Goal: Use online tool/utility

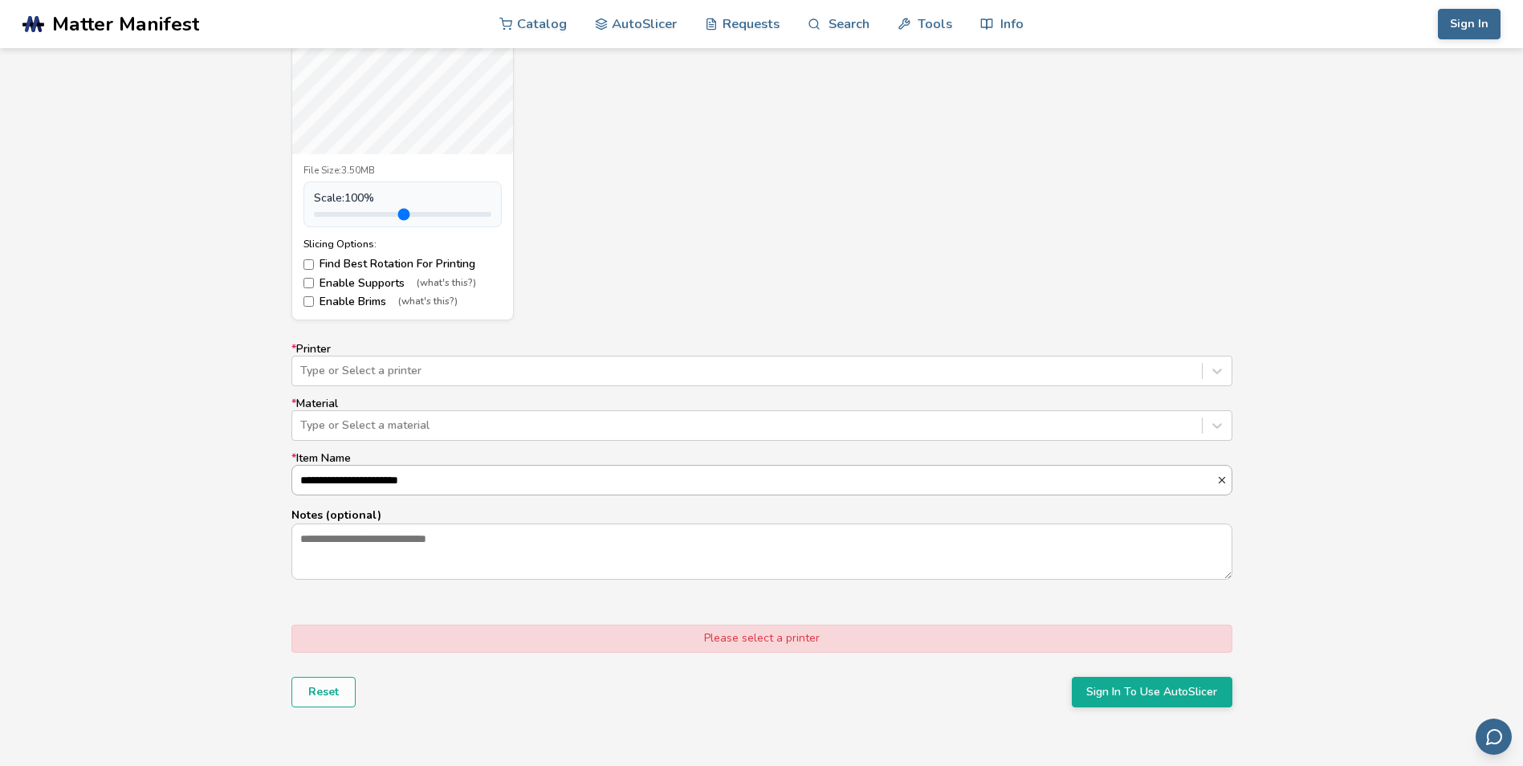
scroll to position [803, 0]
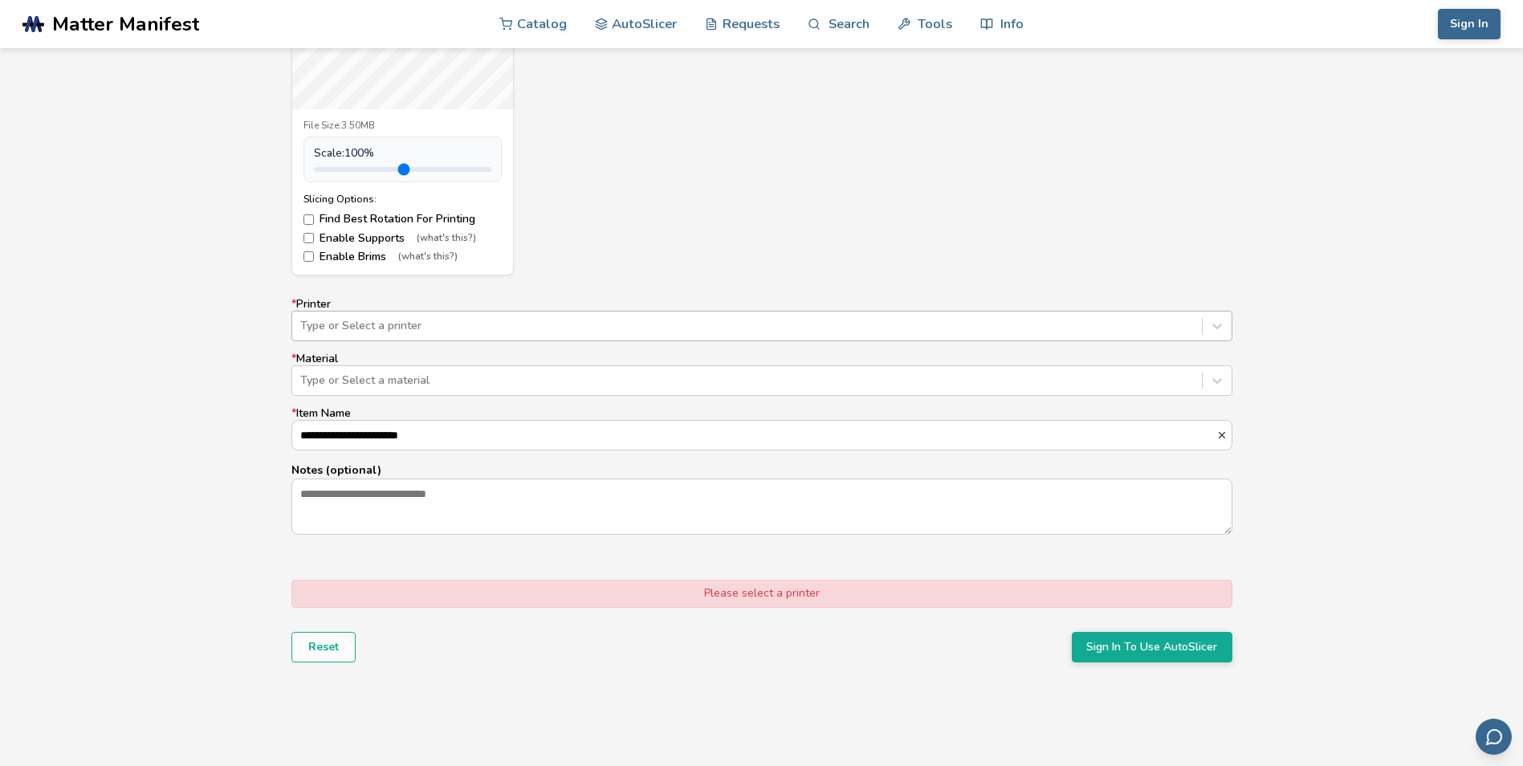
click at [523, 338] on div "Type or Select a printer" at bounding box center [761, 326] width 941 height 30
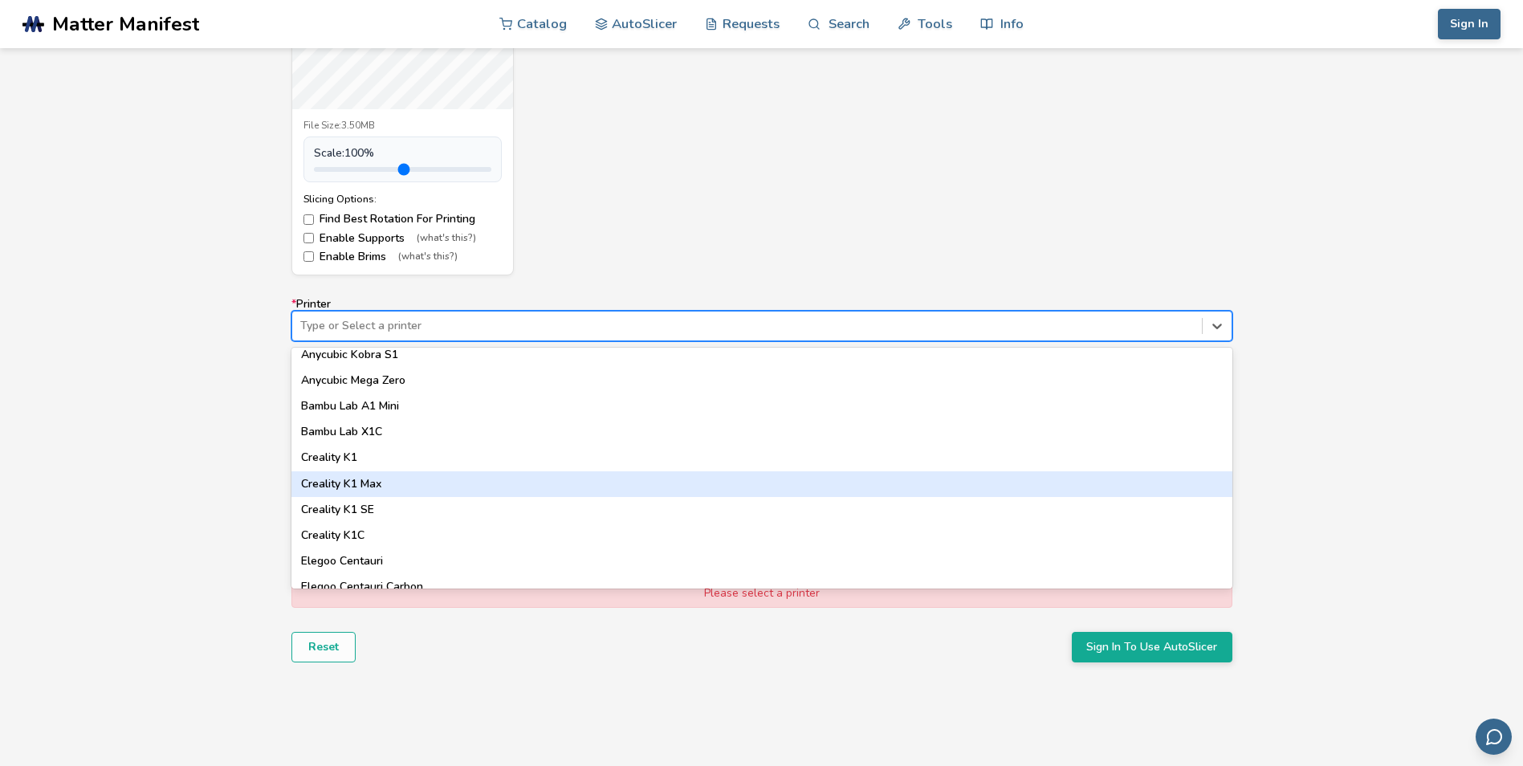
scroll to position [321, 0]
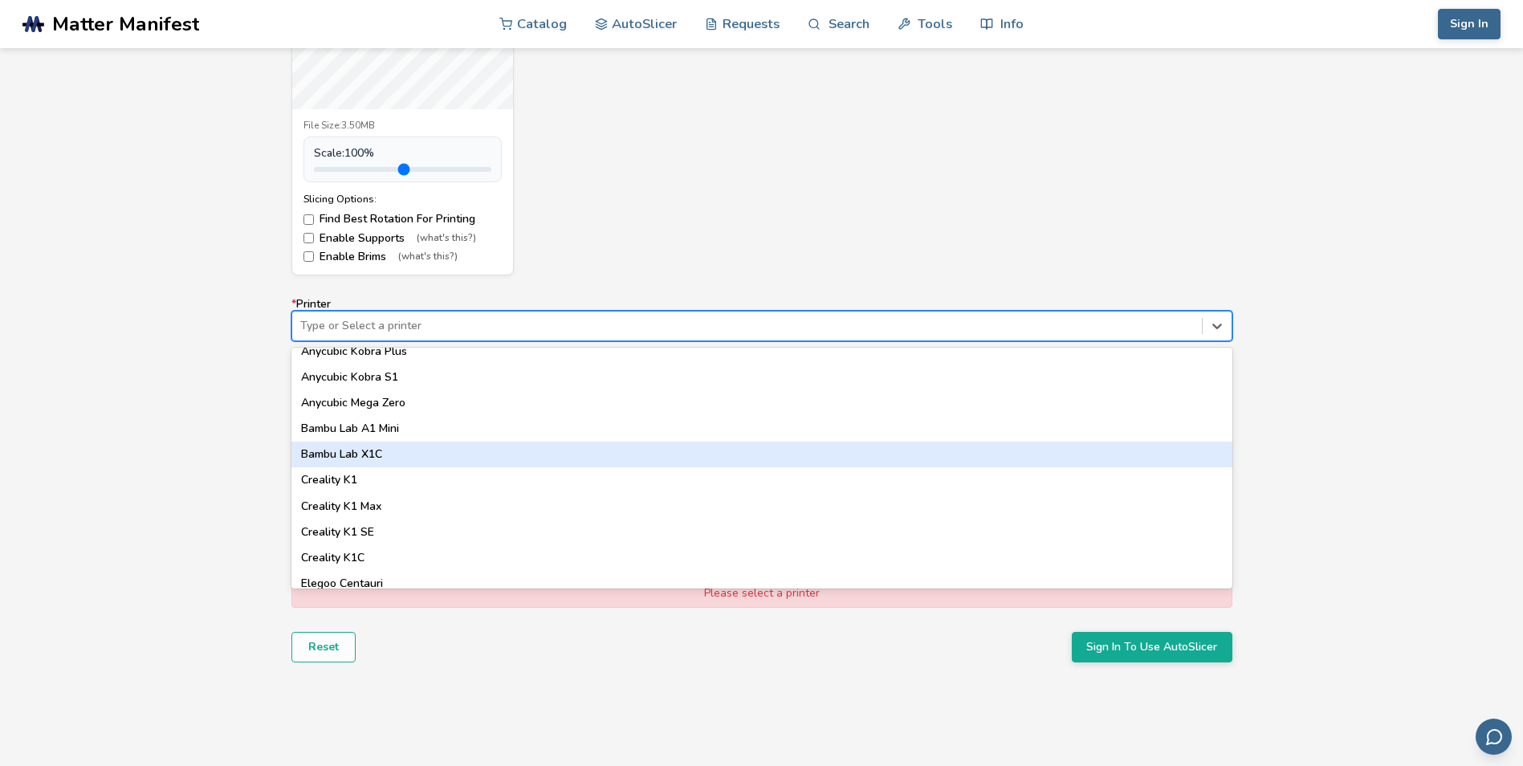
click at [381, 456] on div "Bambu Lab X1C" at bounding box center [761, 454] width 941 height 26
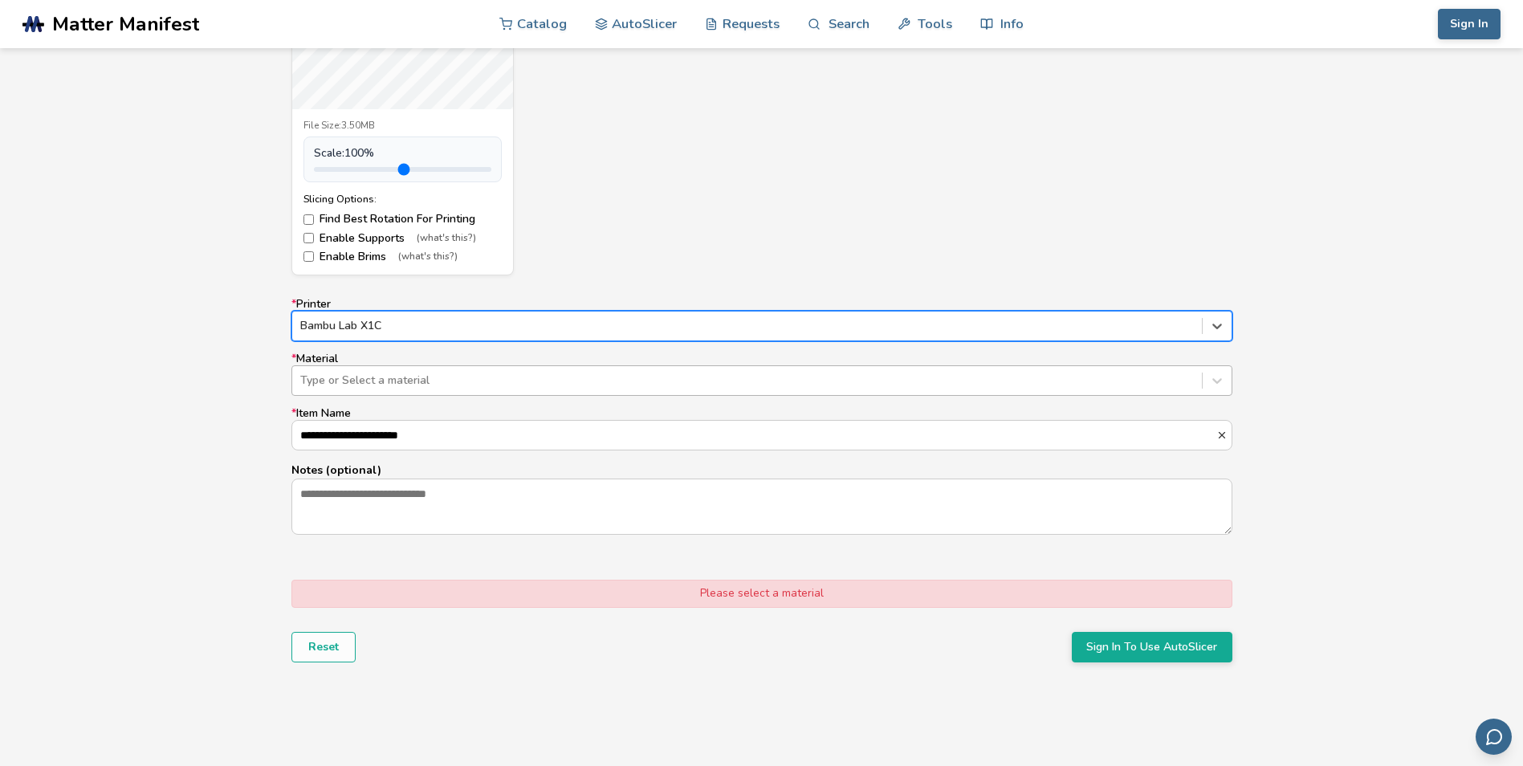
click at [466, 388] on div at bounding box center [746, 380] width 893 height 16
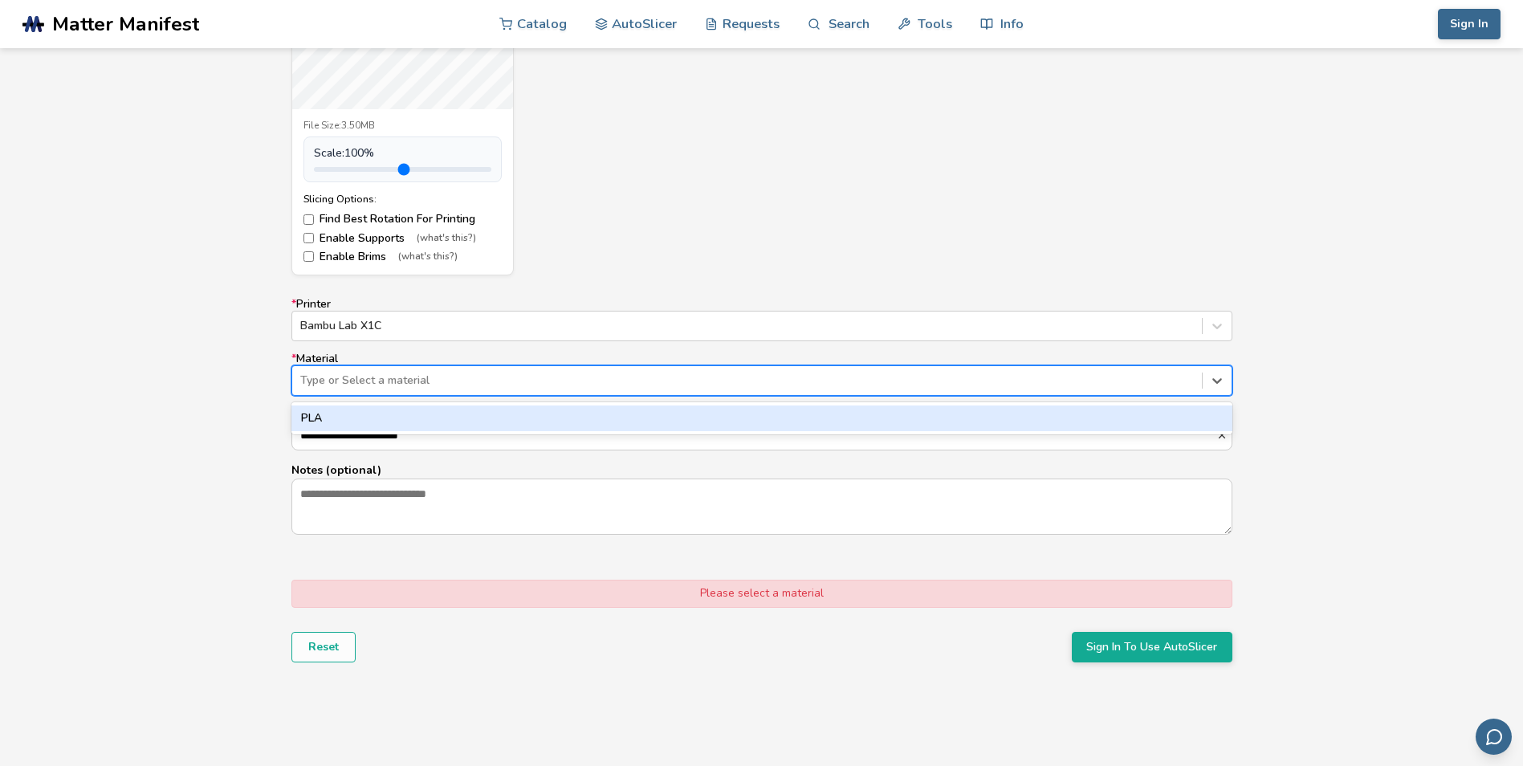
click at [433, 417] on div "PLA" at bounding box center [761, 418] width 941 height 26
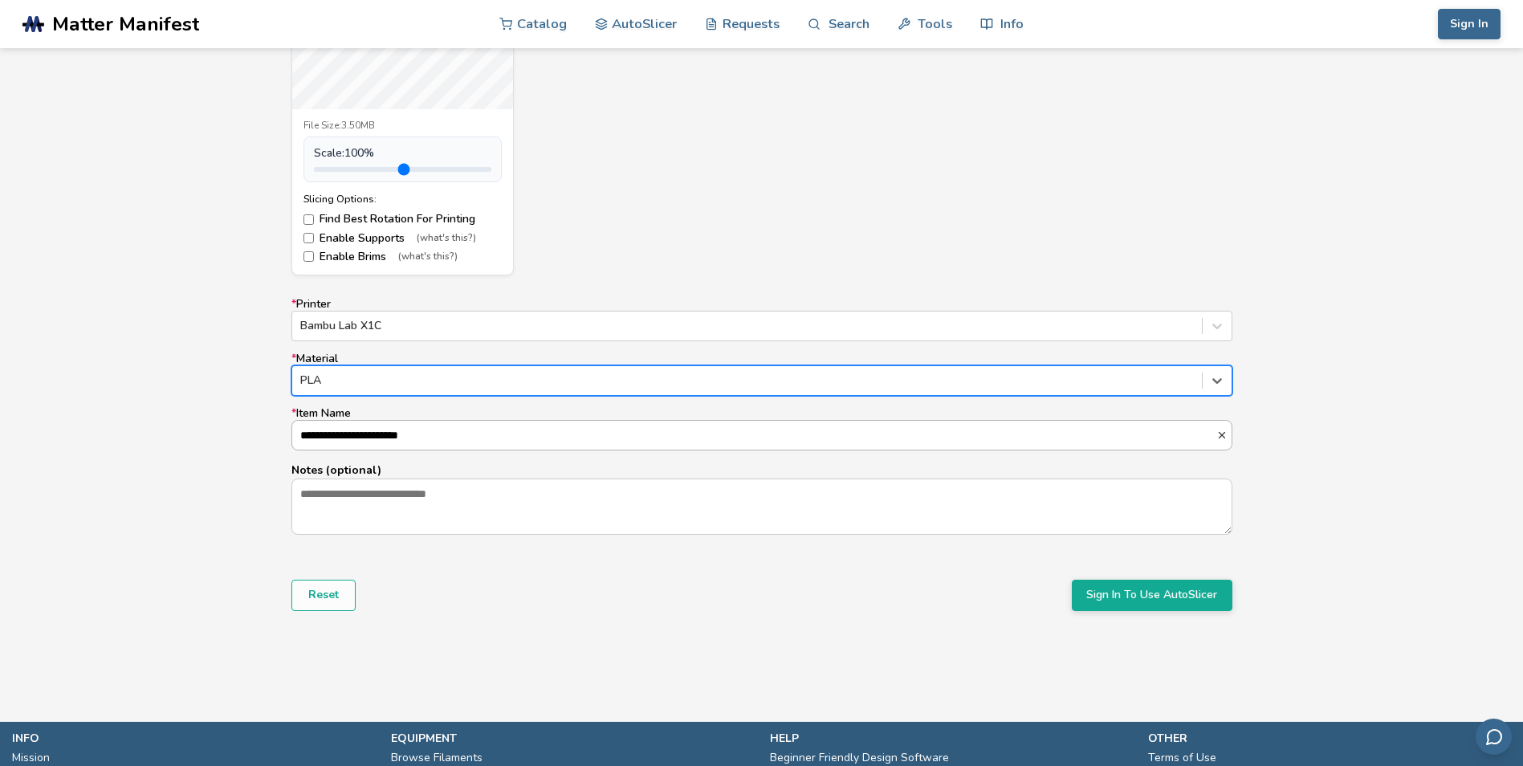
click at [459, 436] on input "**********" at bounding box center [754, 435] width 924 height 29
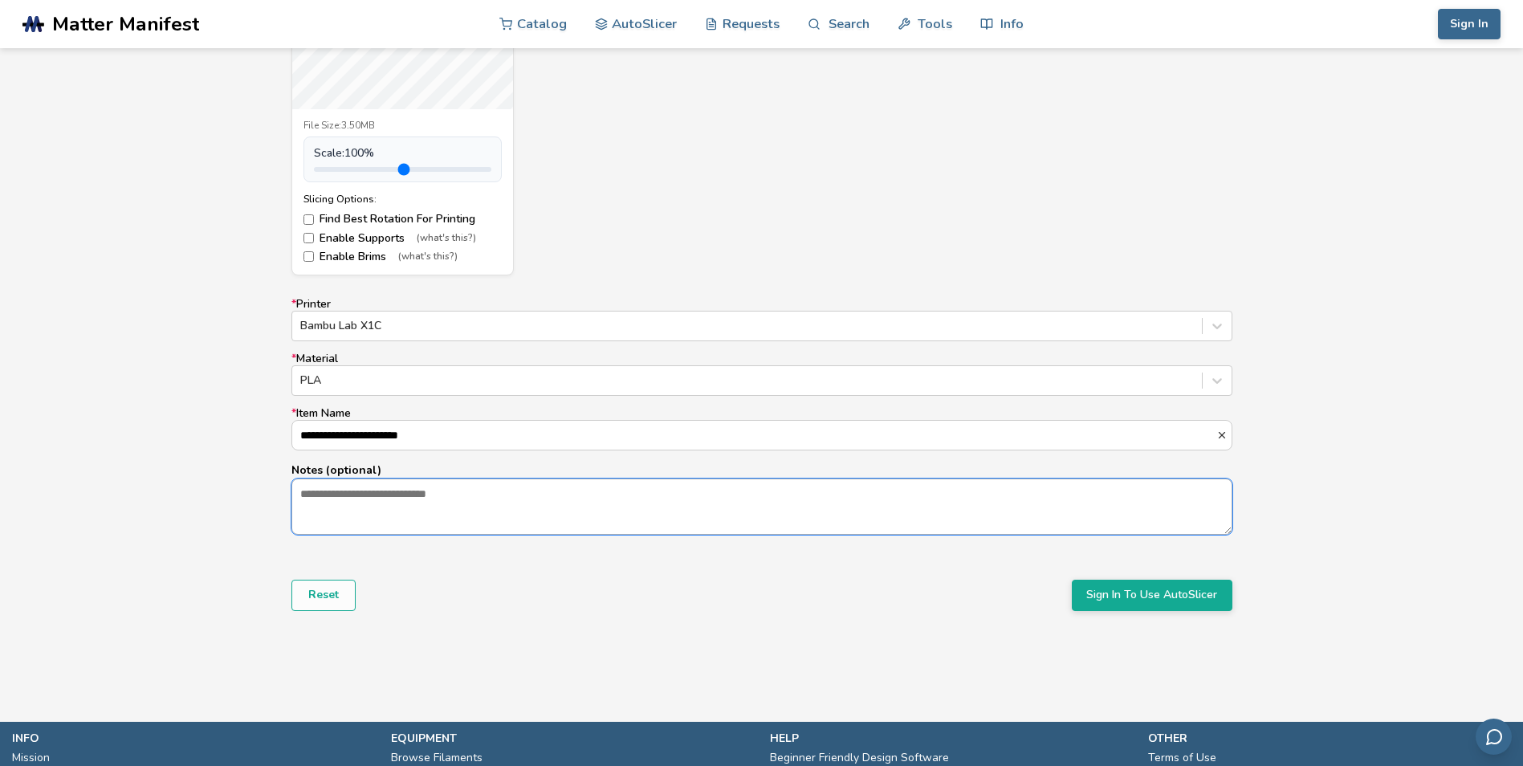
click at [421, 498] on textarea "Notes (optional)" at bounding box center [761, 506] width 939 height 55
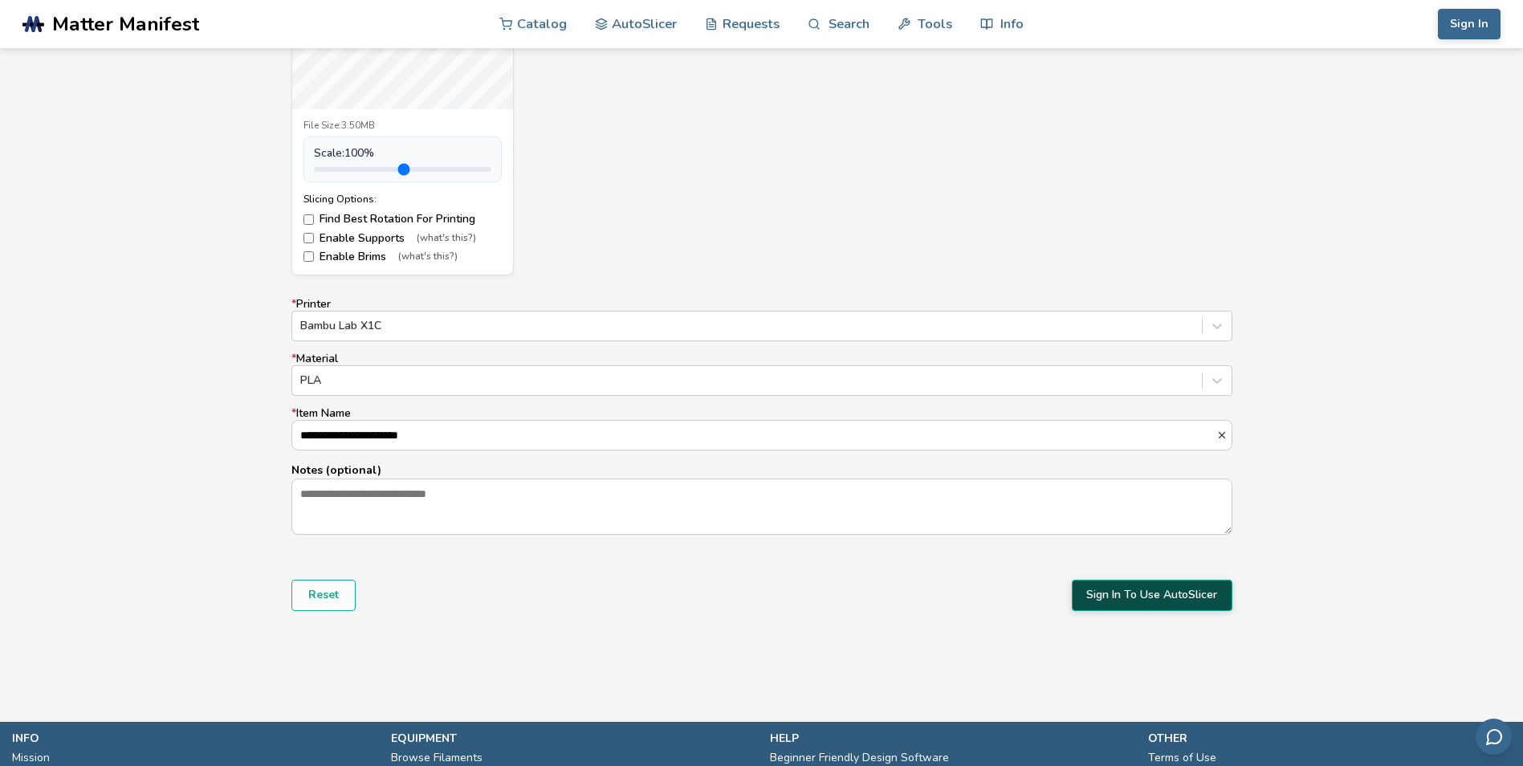
click at [1102, 594] on button "Sign In To Use AutoSlicer" at bounding box center [1151, 594] width 161 height 30
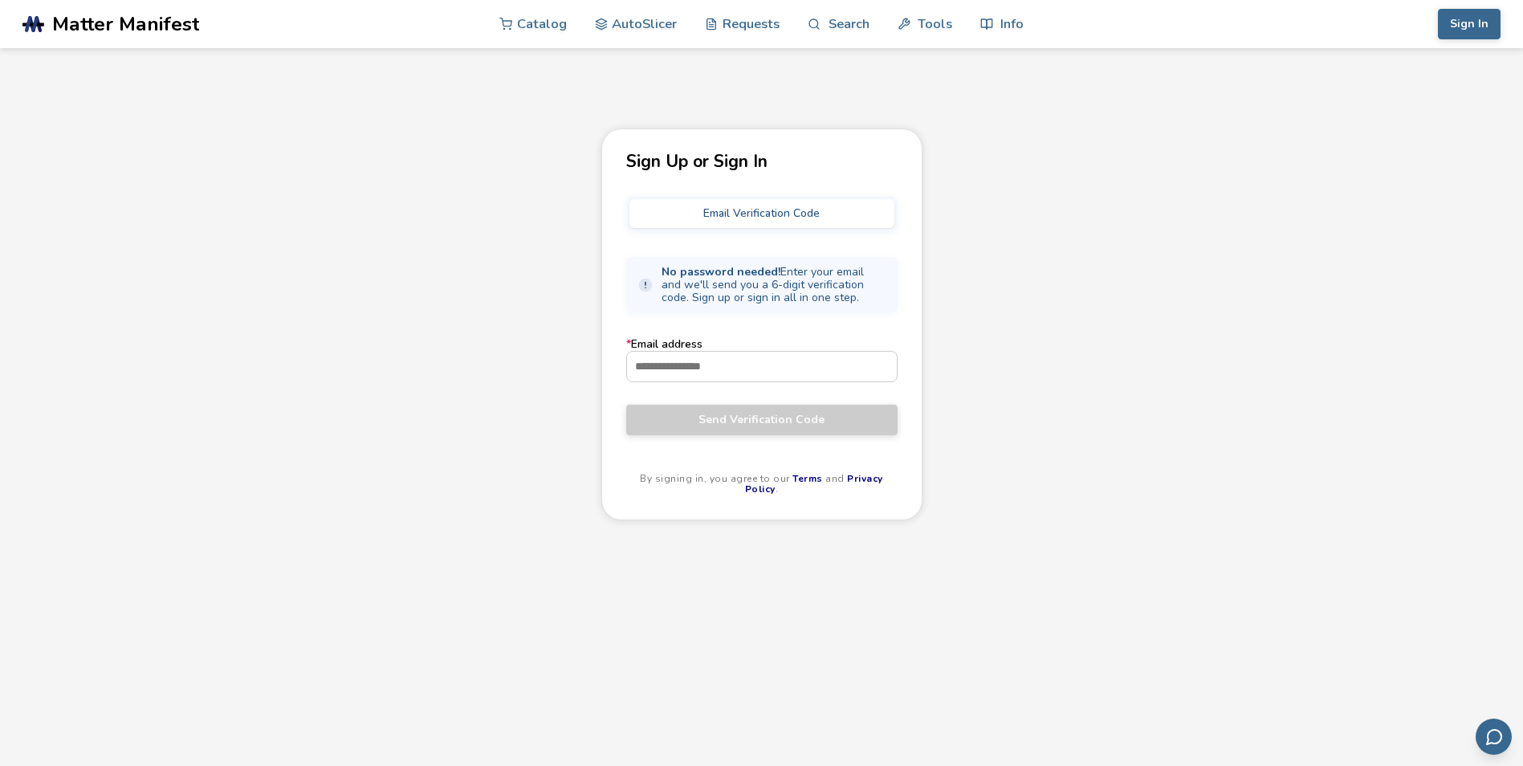
click at [1040, 324] on div "Sign Up or Sign In Email Verification Code No password needed! Enter your email…" at bounding box center [761, 488] width 1523 height 721
